Goal: Transaction & Acquisition: Book appointment/travel/reservation

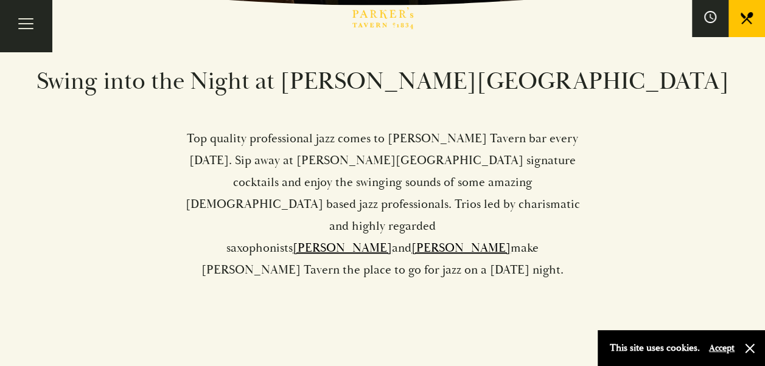
scroll to position [396, 0]
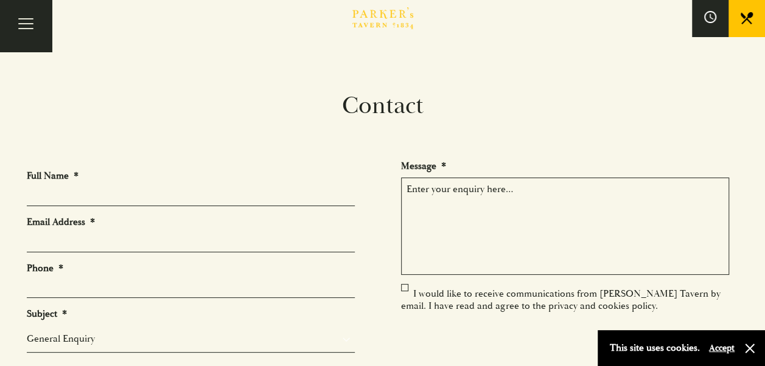
scroll to position [24, 0]
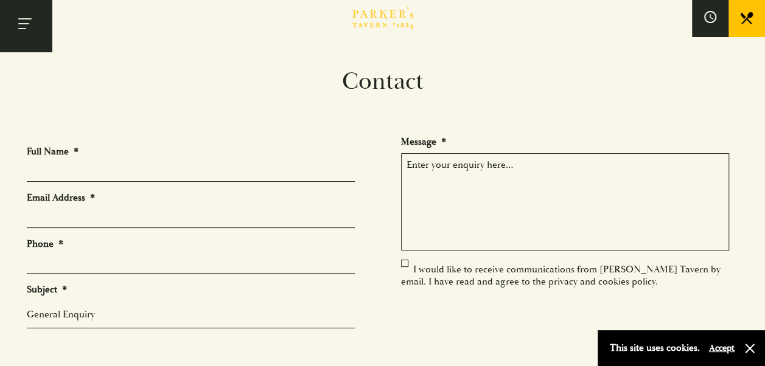
click at [41, 25] on button "Toggle navigation" at bounding box center [26, 26] width 52 height 52
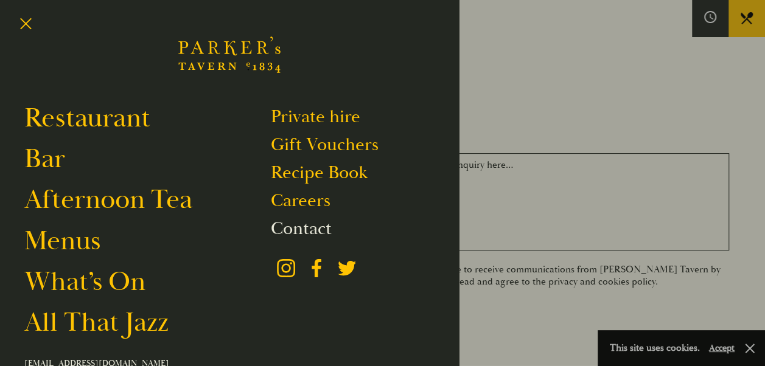
click at [291, 223] on link "Contact" at bounding box center [301, 228] width 61 height 23
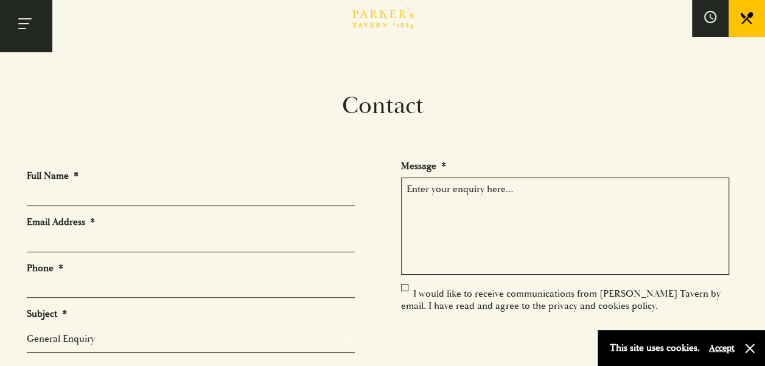
click at [18, 32] on button "Toggle navigation" at bounding box center [26, 26] width 52 height 52
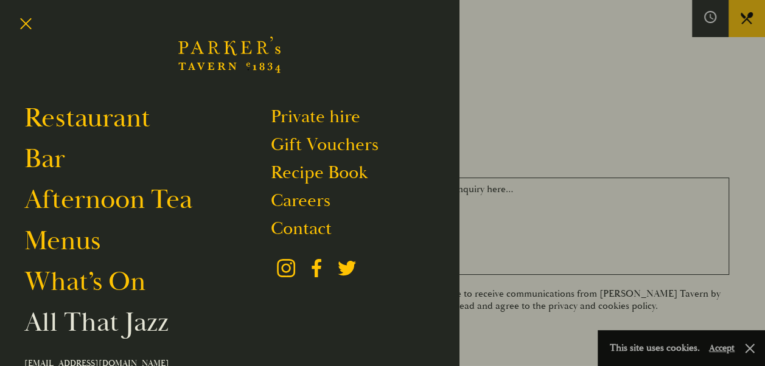
click at [96, 324] on link "All That Jazz" at bounding box center [96, 322] width 144 height 34
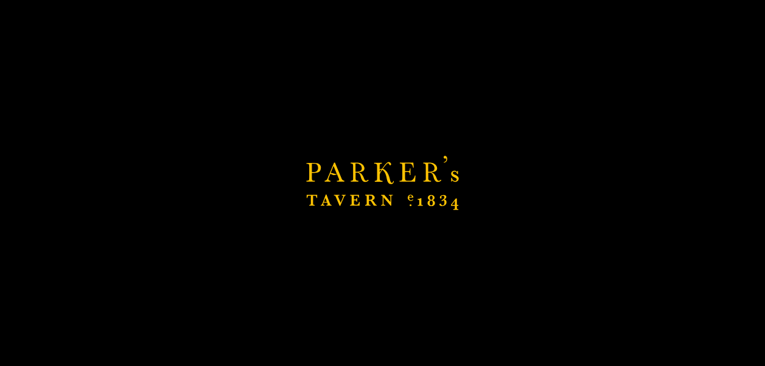
scroll to position [412, 0]
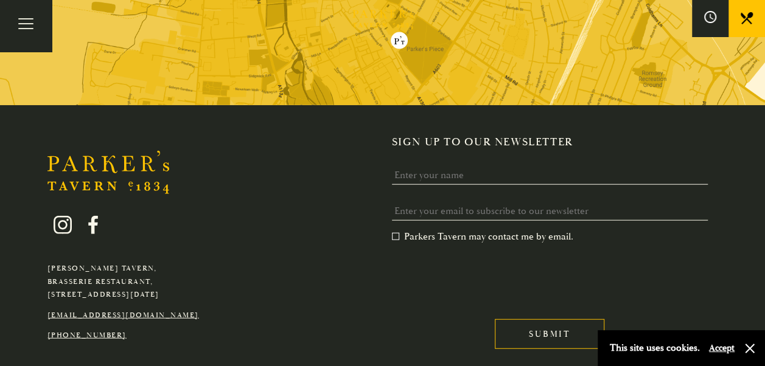
scroll to position [1352, 0]
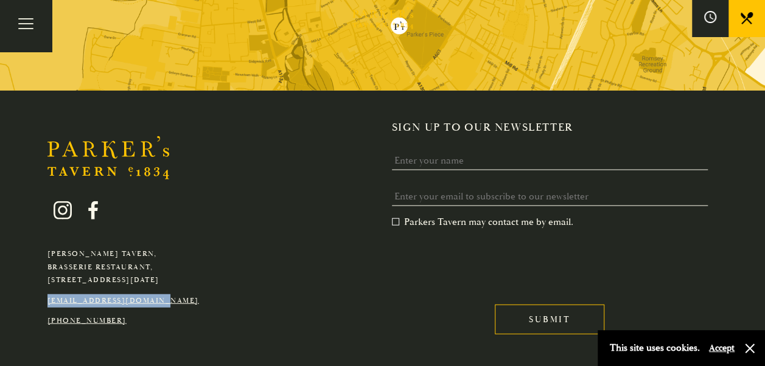
drag, startPoint x: 178, startPoint y: 256, endPoint x: 47, endPoint y: 253, distance: 130.8
click at [47, 294] on p "[EMAIL_ADDRESS][DOMAIN_NAME]" at bounding box center [122, 300] width 151 height 13
drag, startPoint x: 47, startPoint y: 253, endPoint x: 61, endPoint y: 256, distance: 13.7
copy link "[EMAIL_ADDRESS][DOMAIN_NAME]"
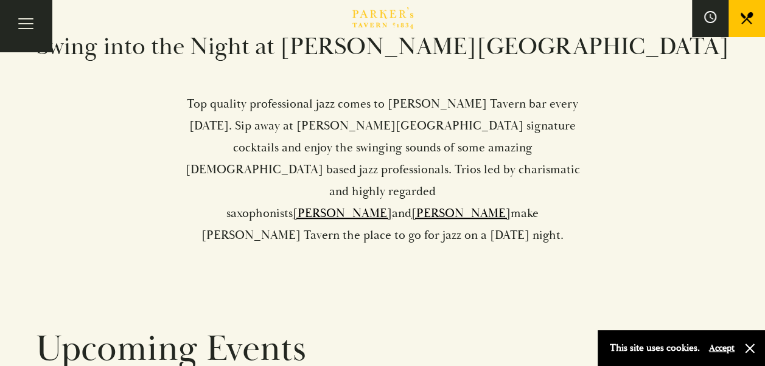
scroll to position [0, 0]
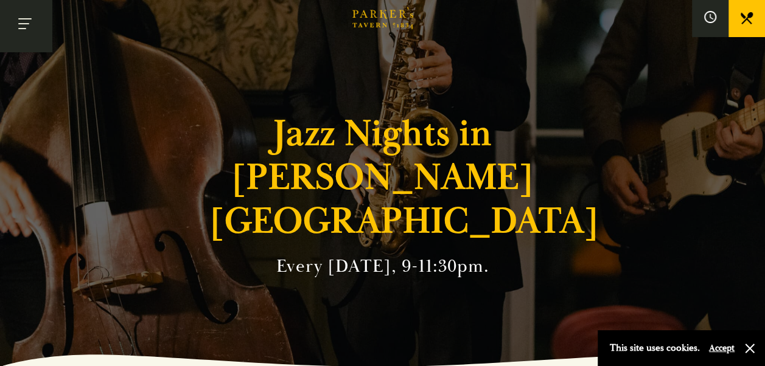
click at [29, 32] on button "Toggle navigation" at bounding box center [26, 26] width 52 height 52
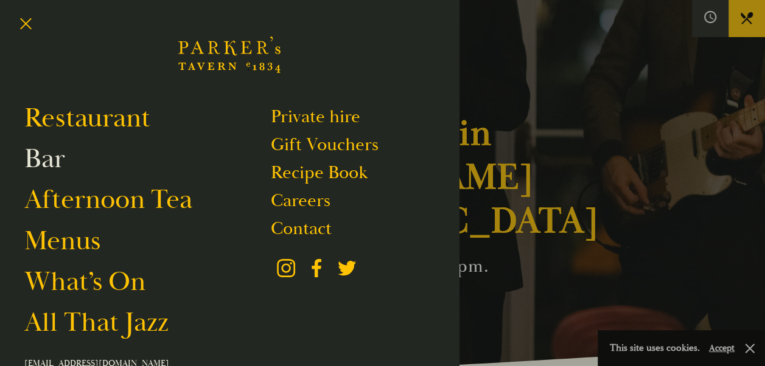
click at [50, 164] on link "Bar" at bounding box center [44, 159] width 41 height 34
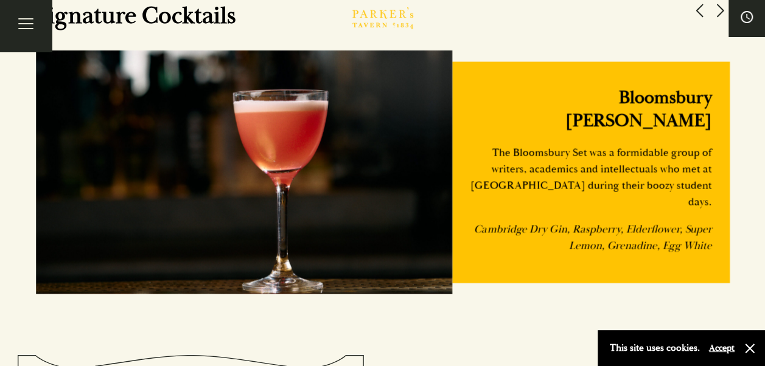
scroll to position [496, 0]
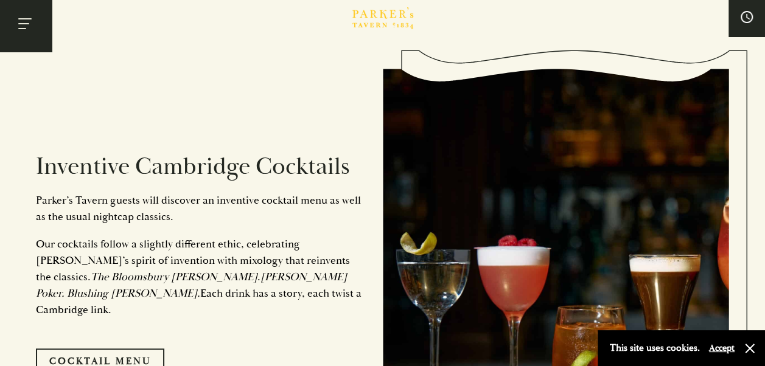
click at [29, 31] on button "Toggle navigation" at bounding box center [26, 26] width 52 height 52
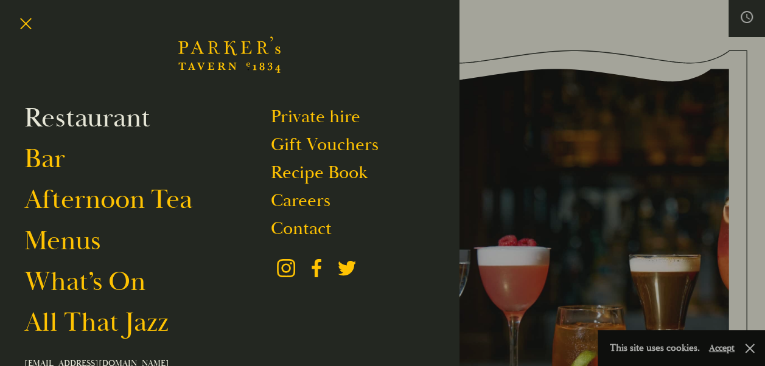
click at [69, 123] on link "Restaurant" at bounding box center [87, 118] width 126 height 34
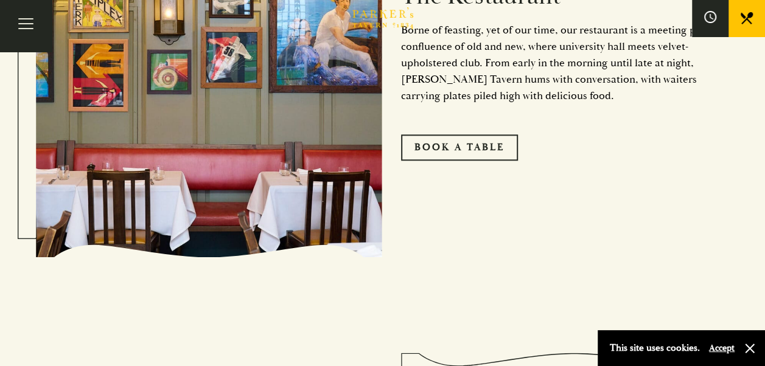
scroll to position [653, 0]
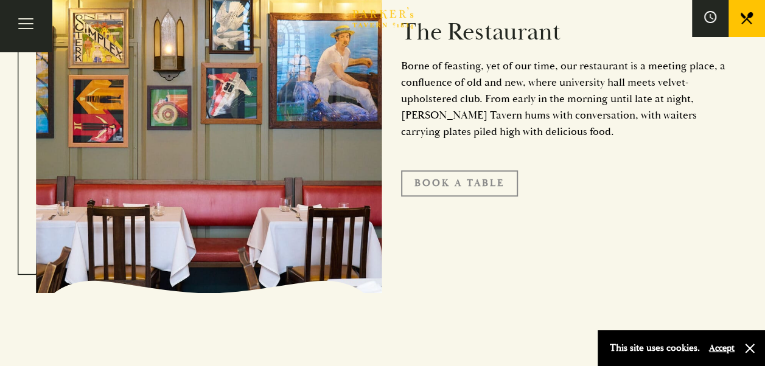
click at [478, 179] on link "Book A Table" at bounding box center [459, 183] width 117 height 26
